Goal: Transaction & Acquisition: Purchase product/service

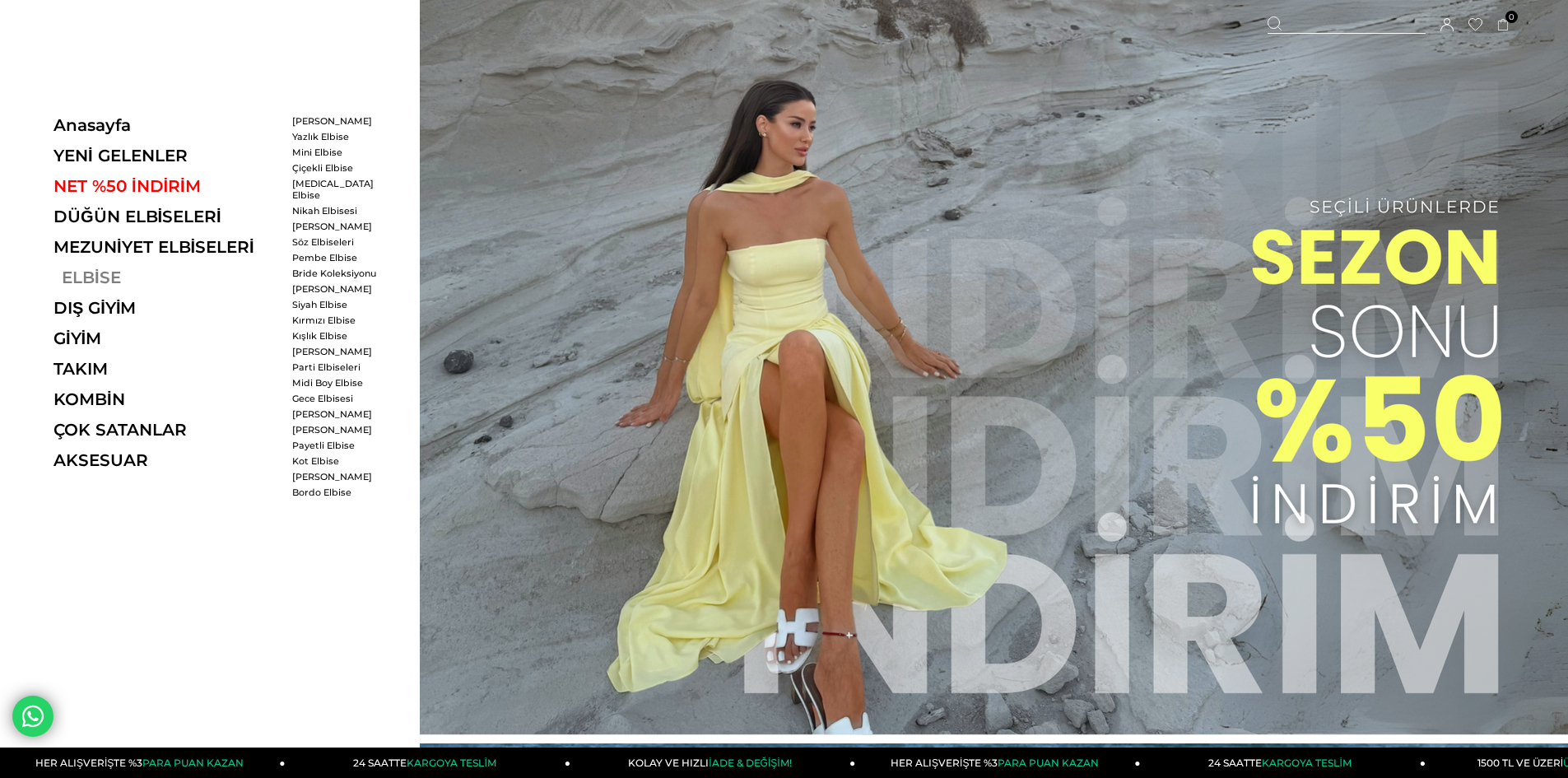
drag, startPoint x: 1580, startPoint y: 351, endPoint x: 81, endPoint y: 273, distance: 1501.0
click at [81, 273] on link "ELBİSE" at bounding box center [167, 277] width 227 height 20
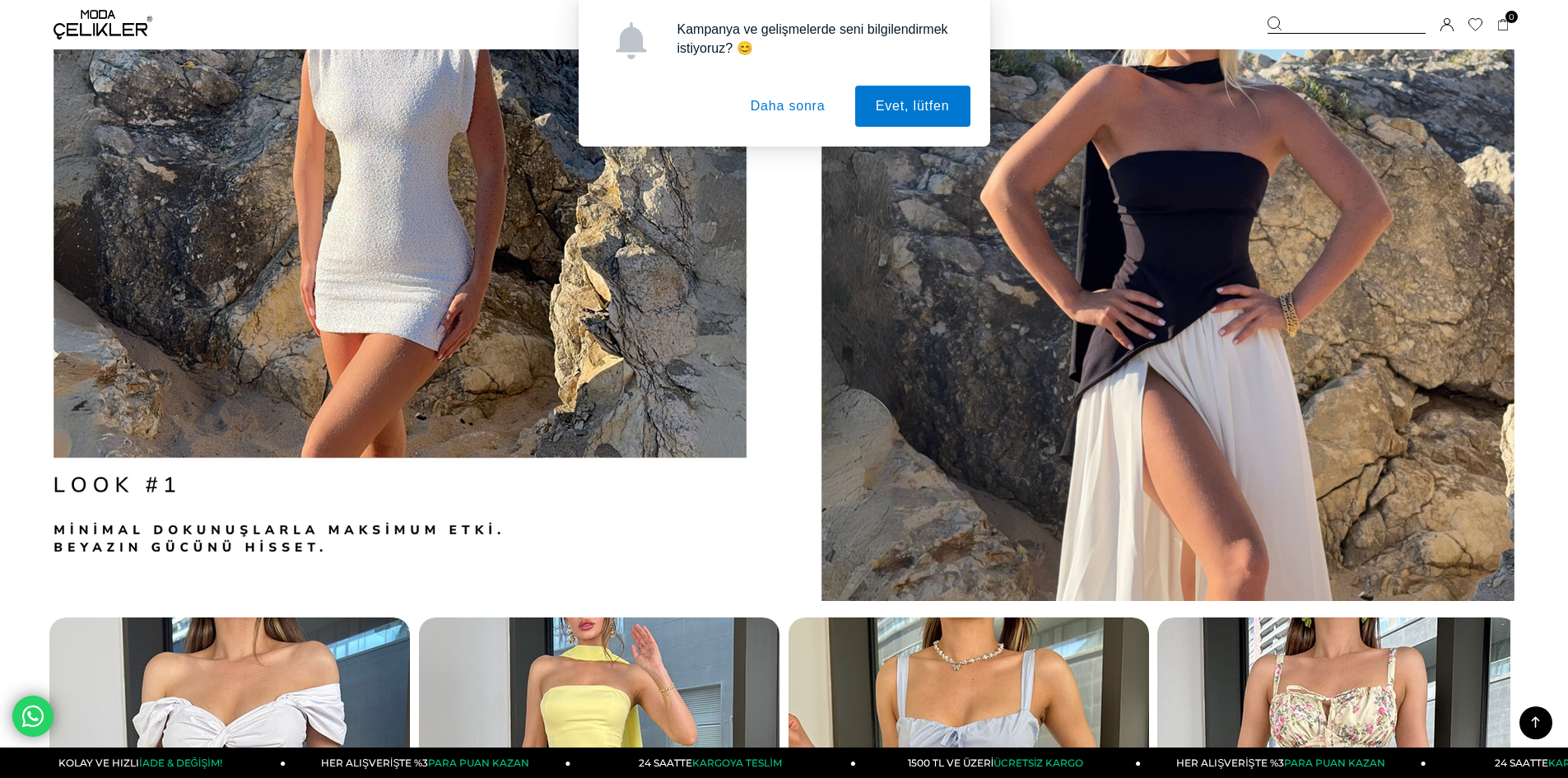
scroll to position [2387, 0]
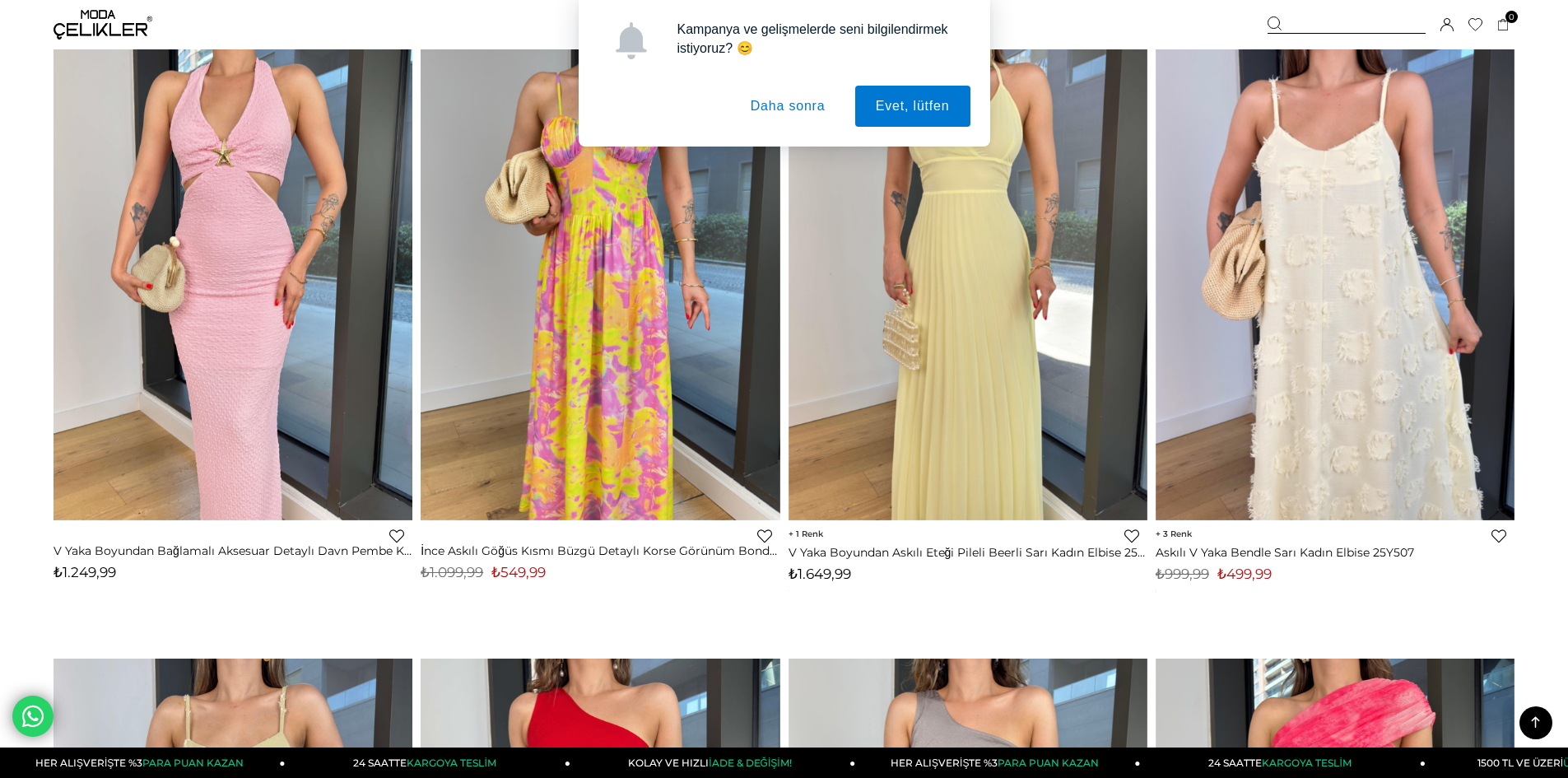
scroll to position [10620, 0]
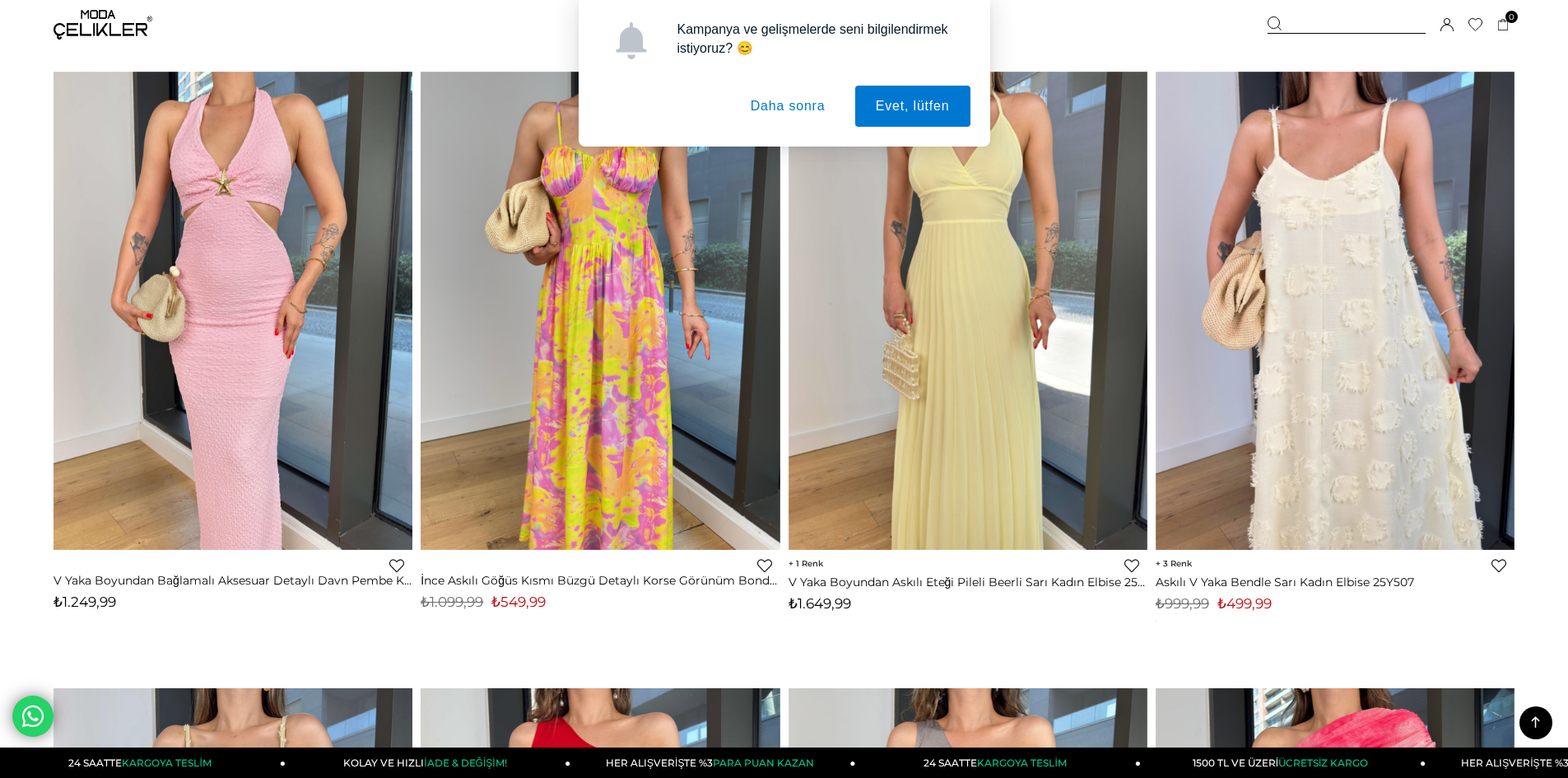
click at [768, 102] on button "Daha sonra" at bounding box center [787, 106] width 116 height 41
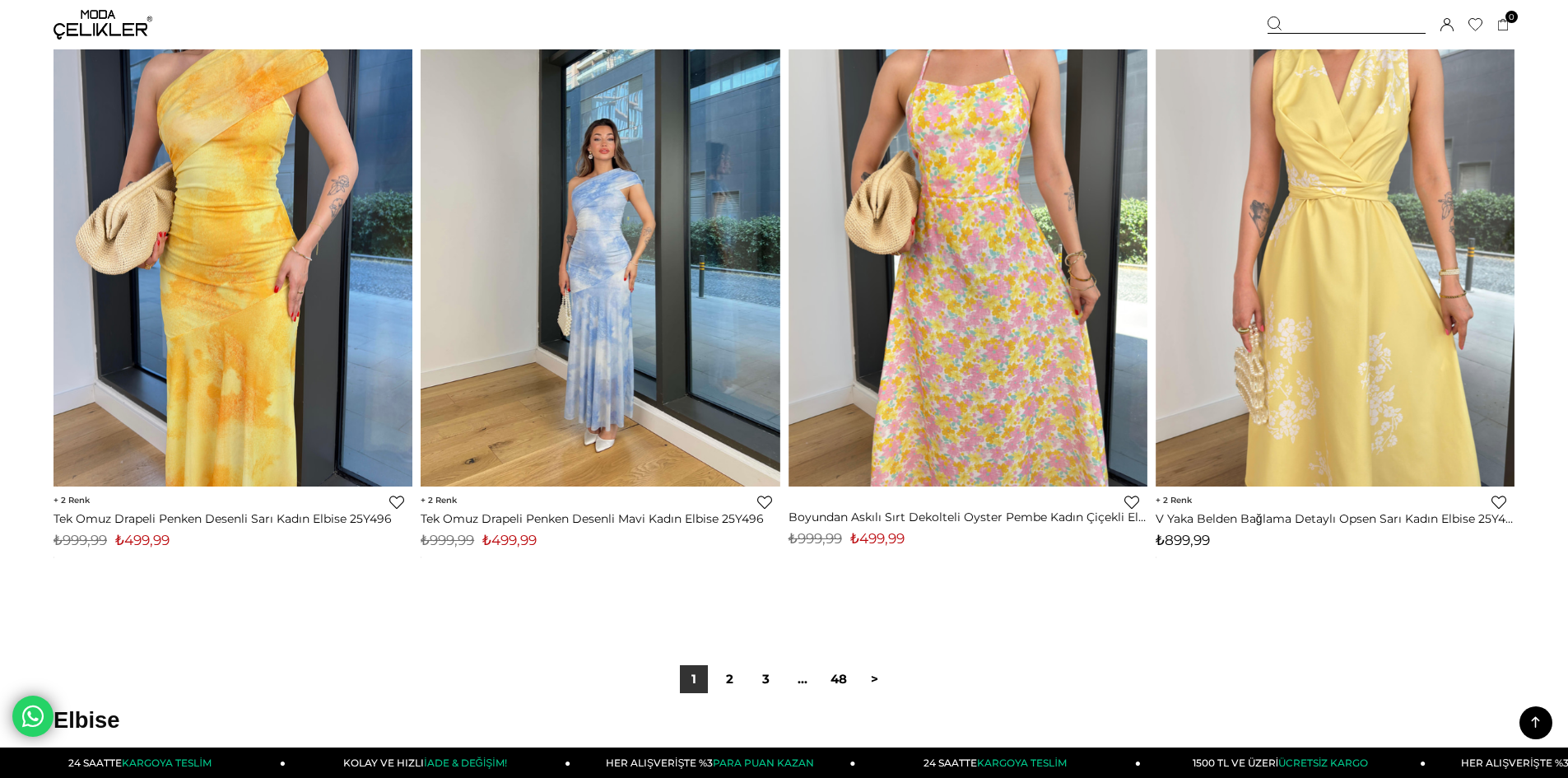
scroll to position [12267, 0]
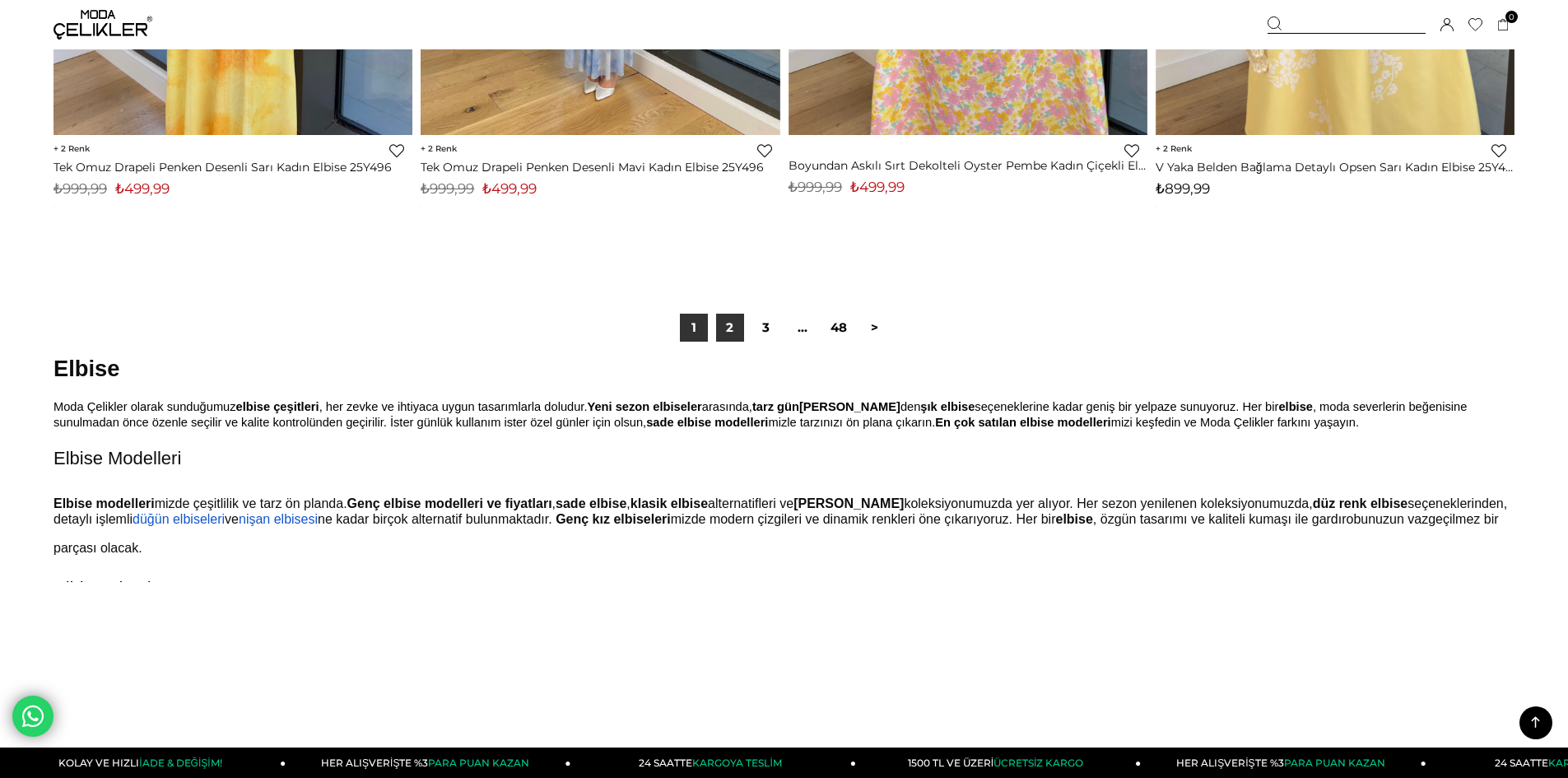
click at [738, 325] on link "2" at bounding box center [730, 327] width 28 height 28
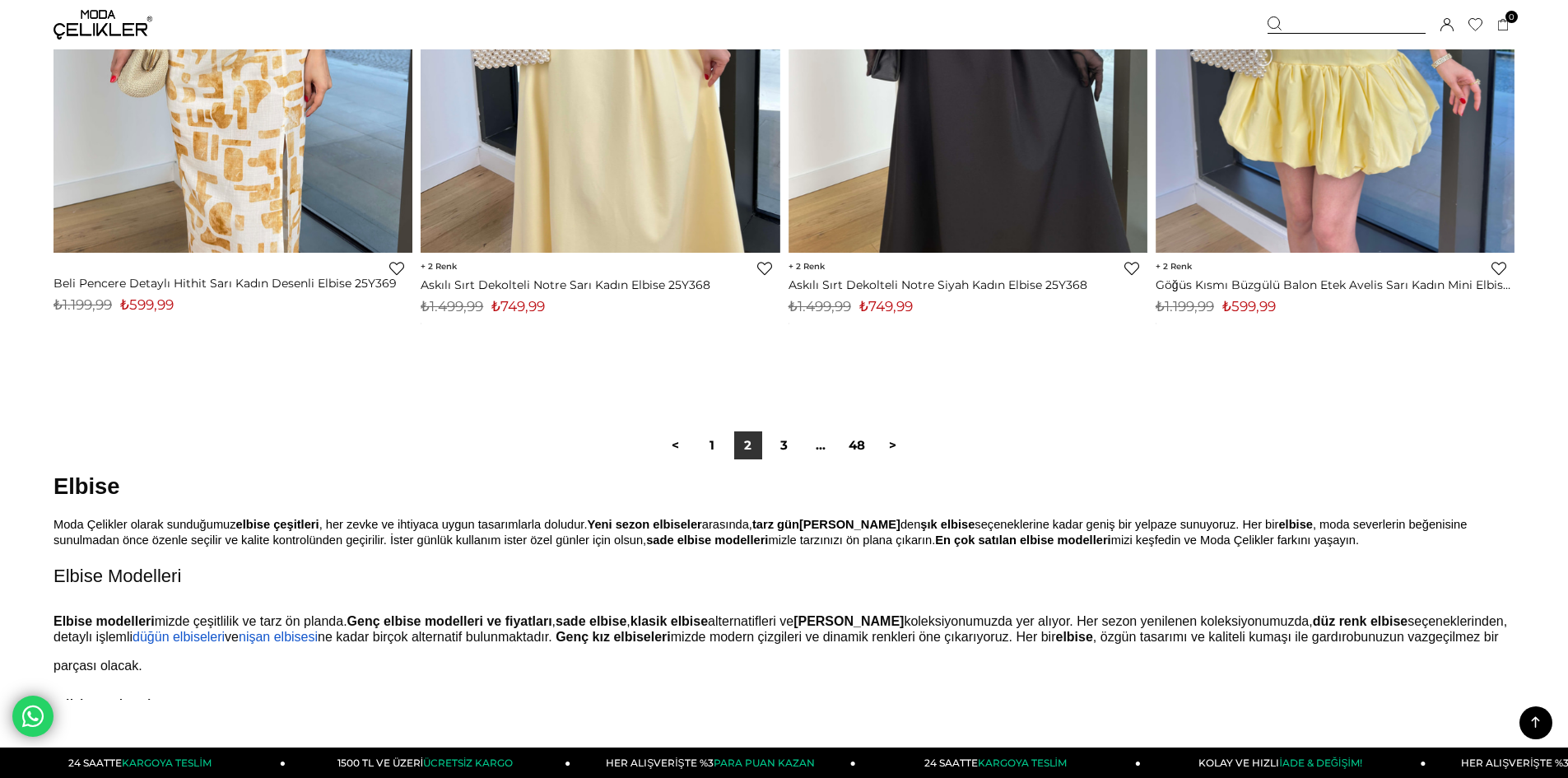
scroll to position [12513, 0]
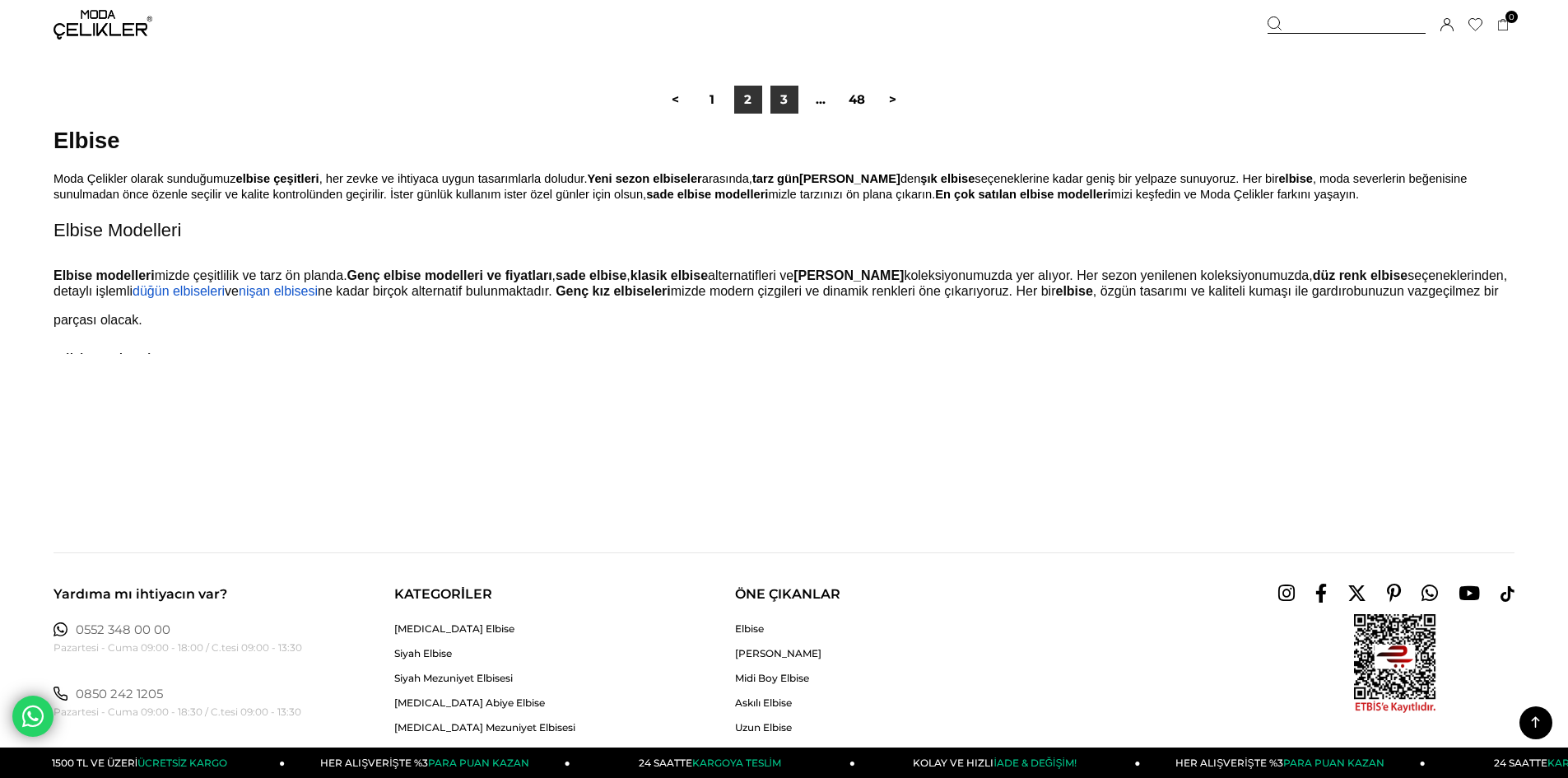
click at [787, 103] on link "3" at bounding box center [784, 100] width 28 height 28
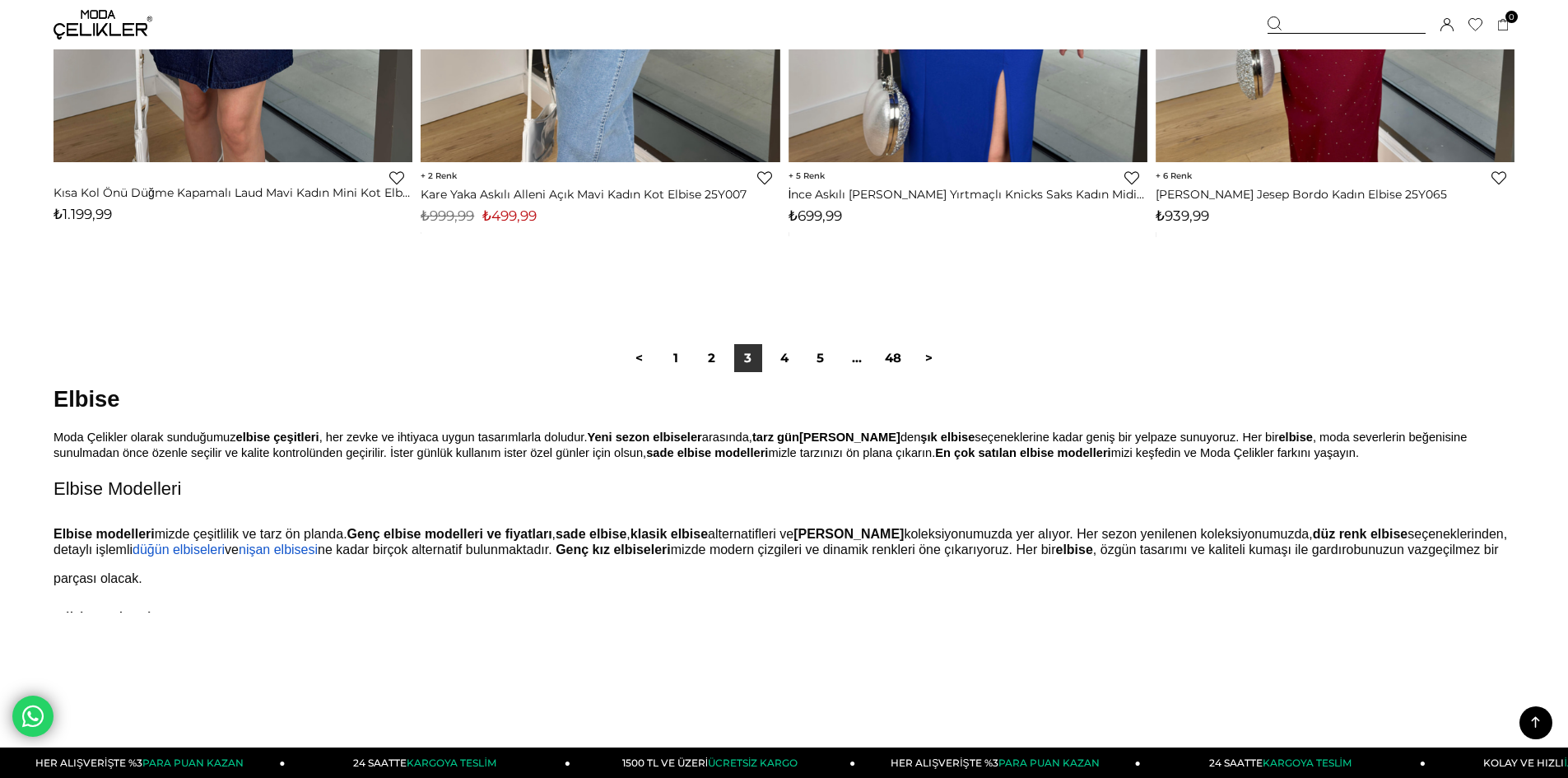
scroll to position [12267, 0]
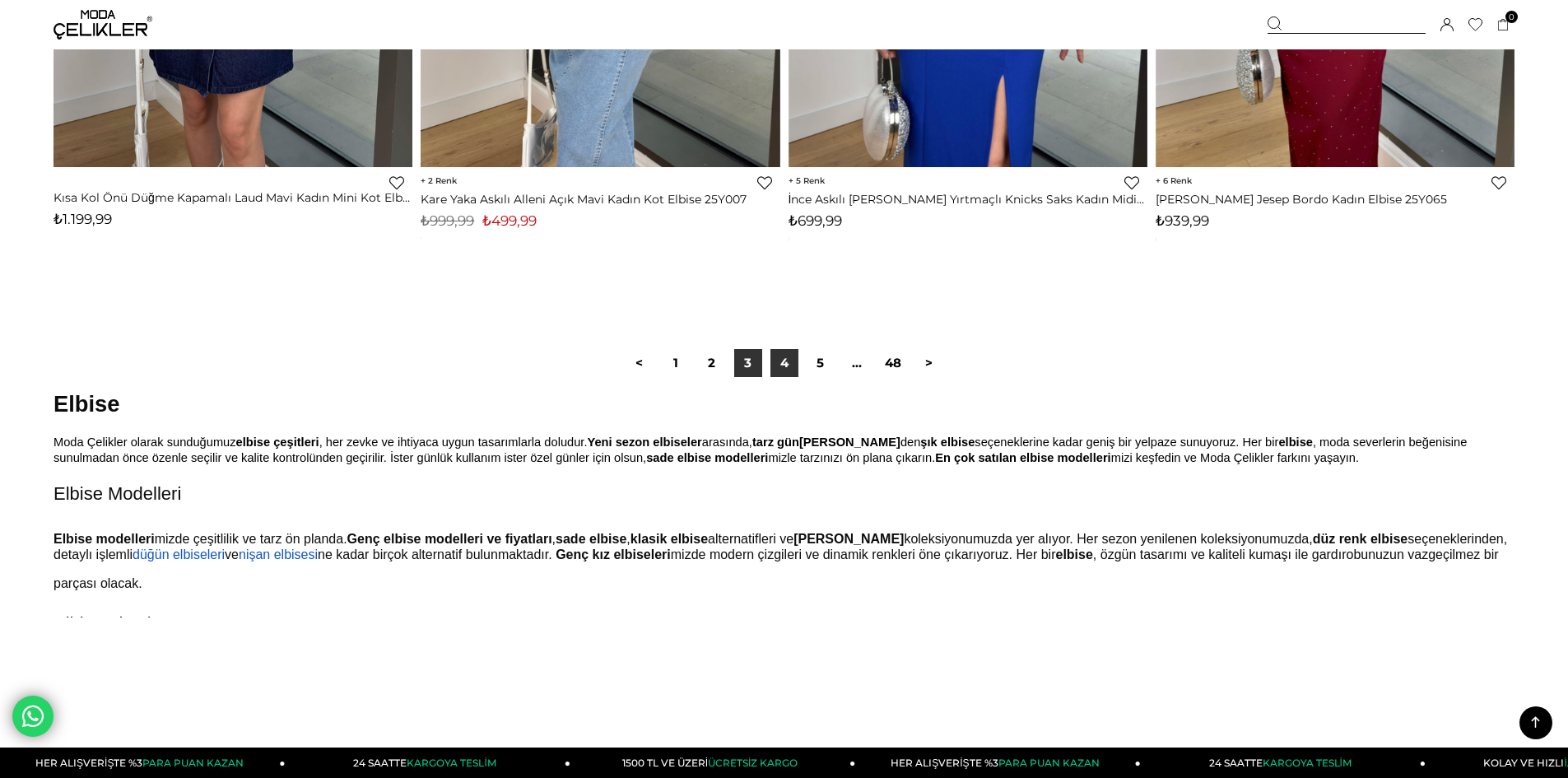
click at [775, 364] on link "4" at bounding box center [784, 362] width 28 height 28
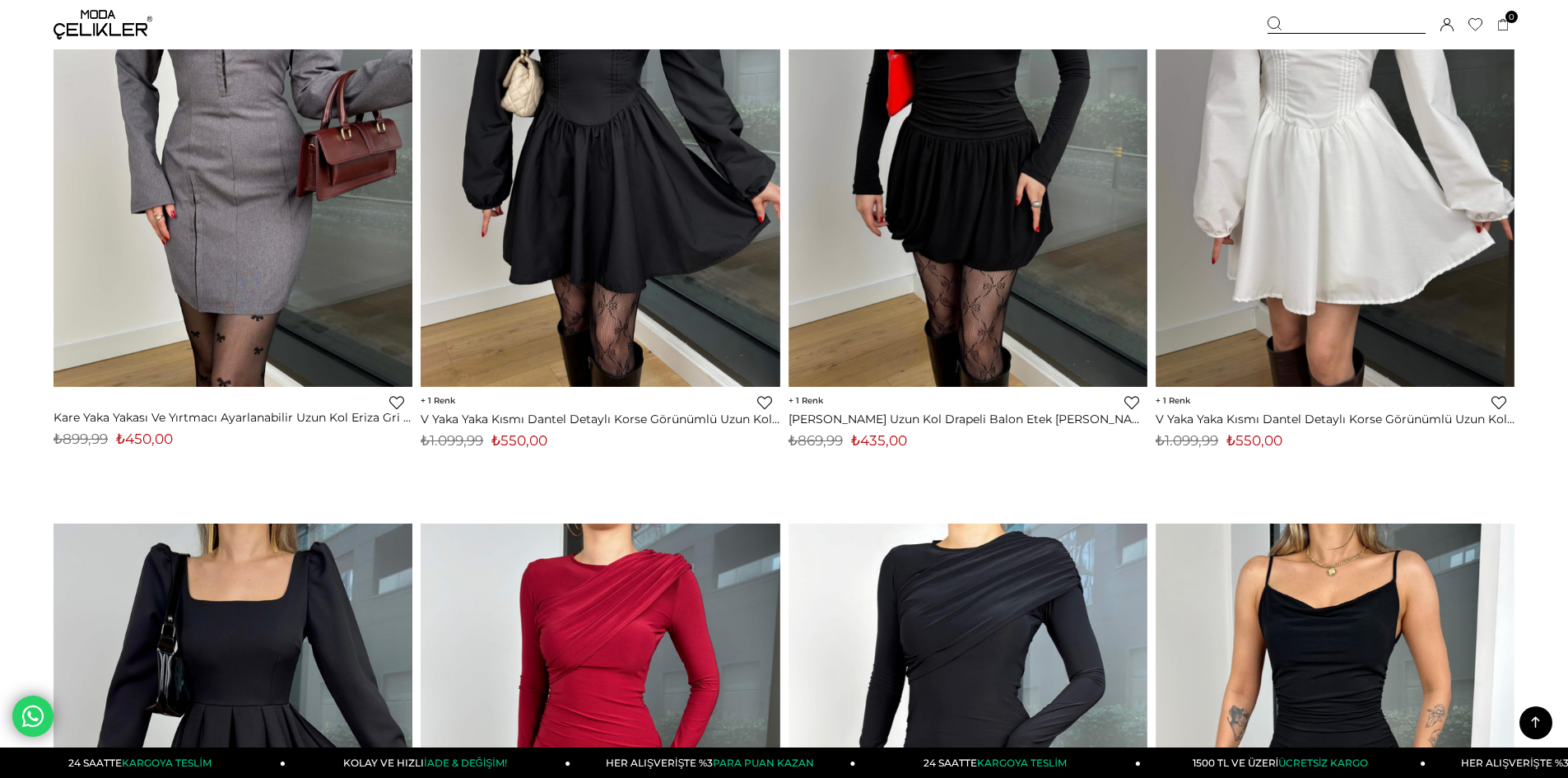
scroll to position [11278, 0]
